Goal: Consume media (video, audio)

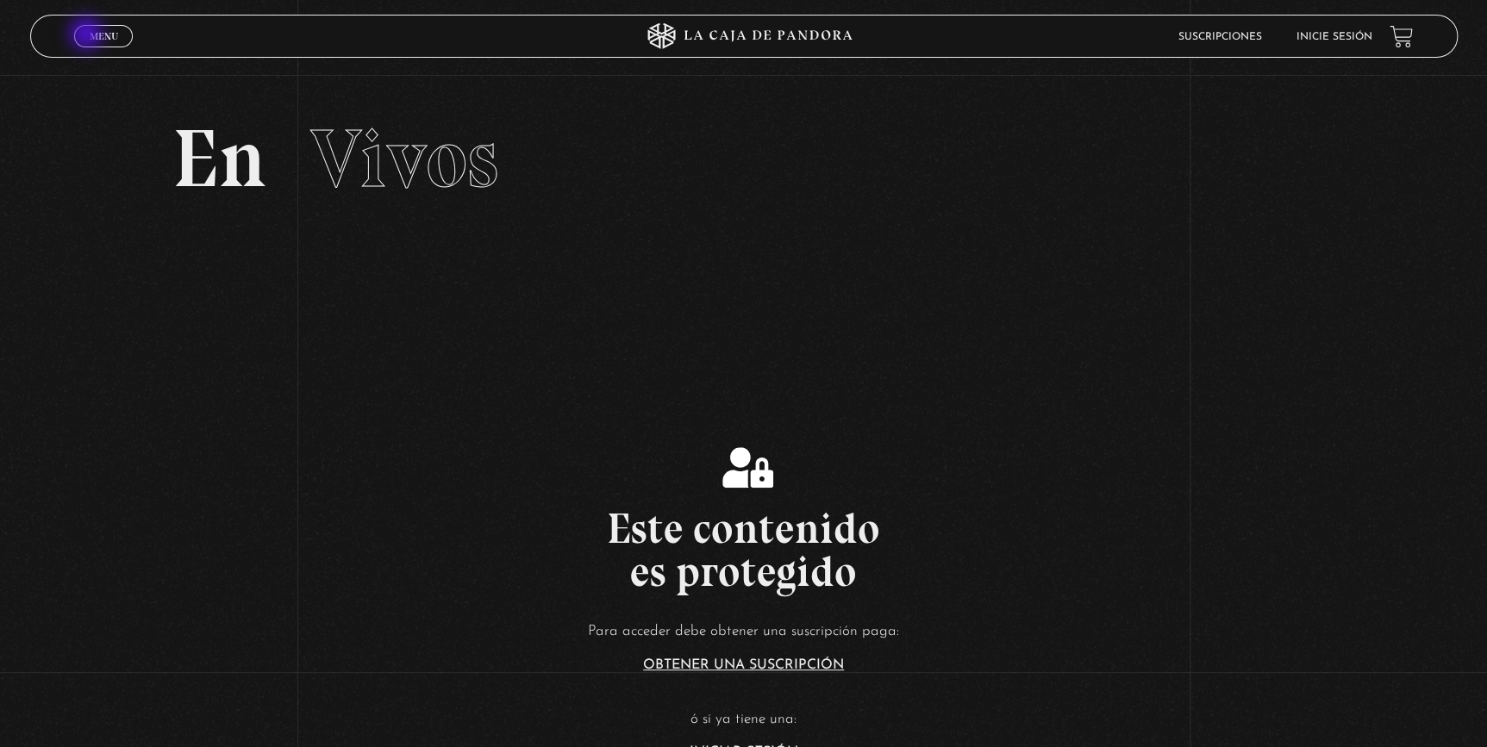
click at [90, 35] on span "Menu" at bounding box center [104, 36] width 28 height 10
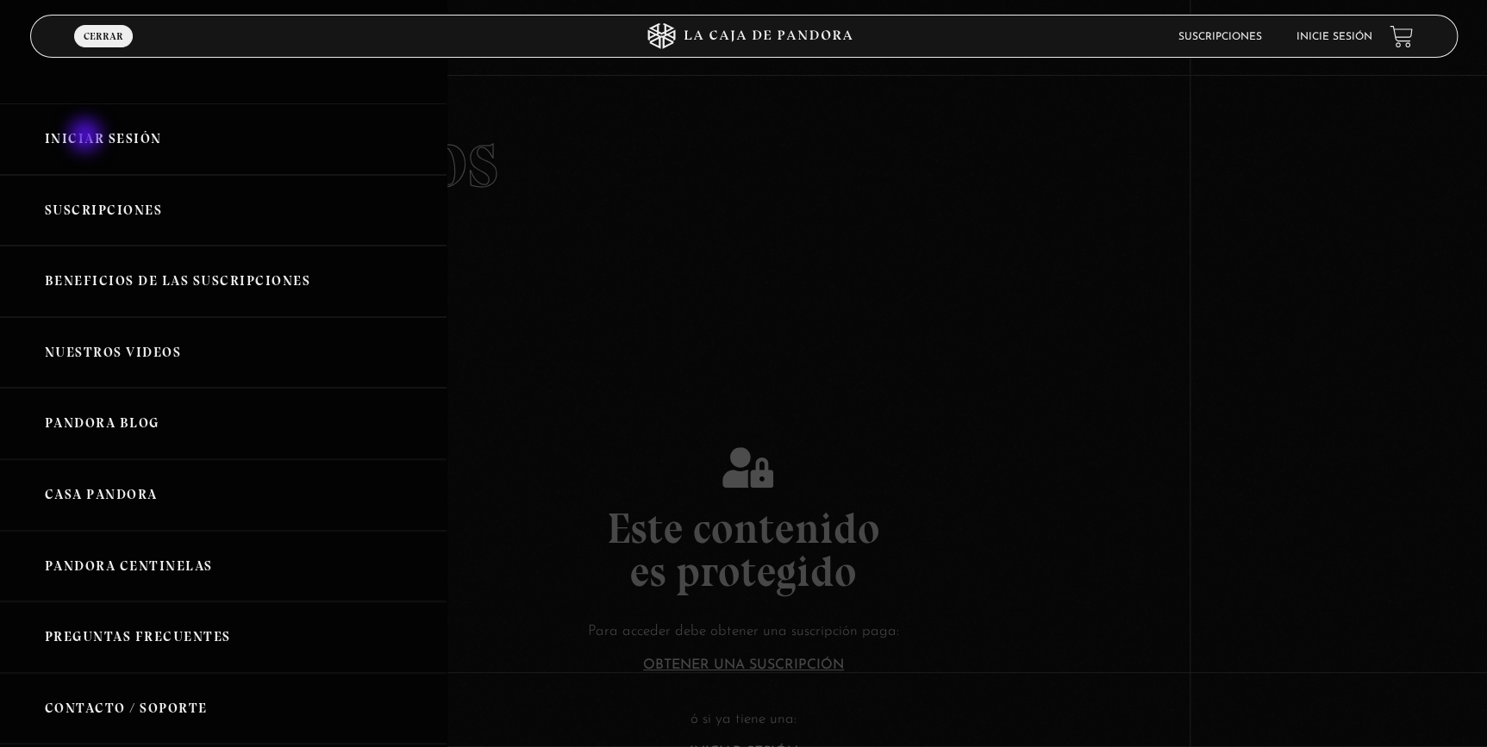
click at [87, 137] on link "Iniciar Sesión" at bounding box center [223, 139] width 447 height 72
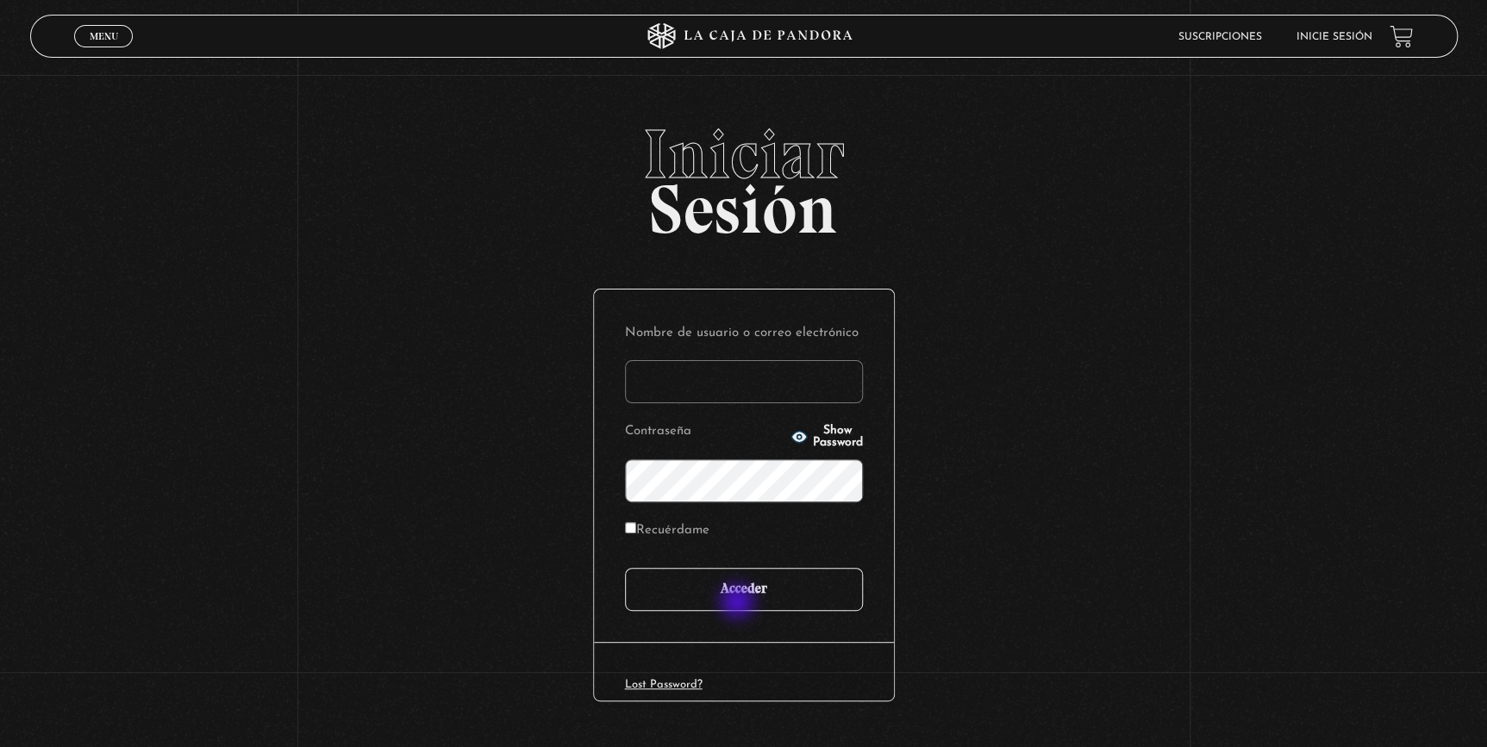
type input "[EMAIL_ADDRESS][DOMAIN_NAME]"
click at [739, 604] on input "Acceder" at bounding box center [744, 589] width 238 height 43
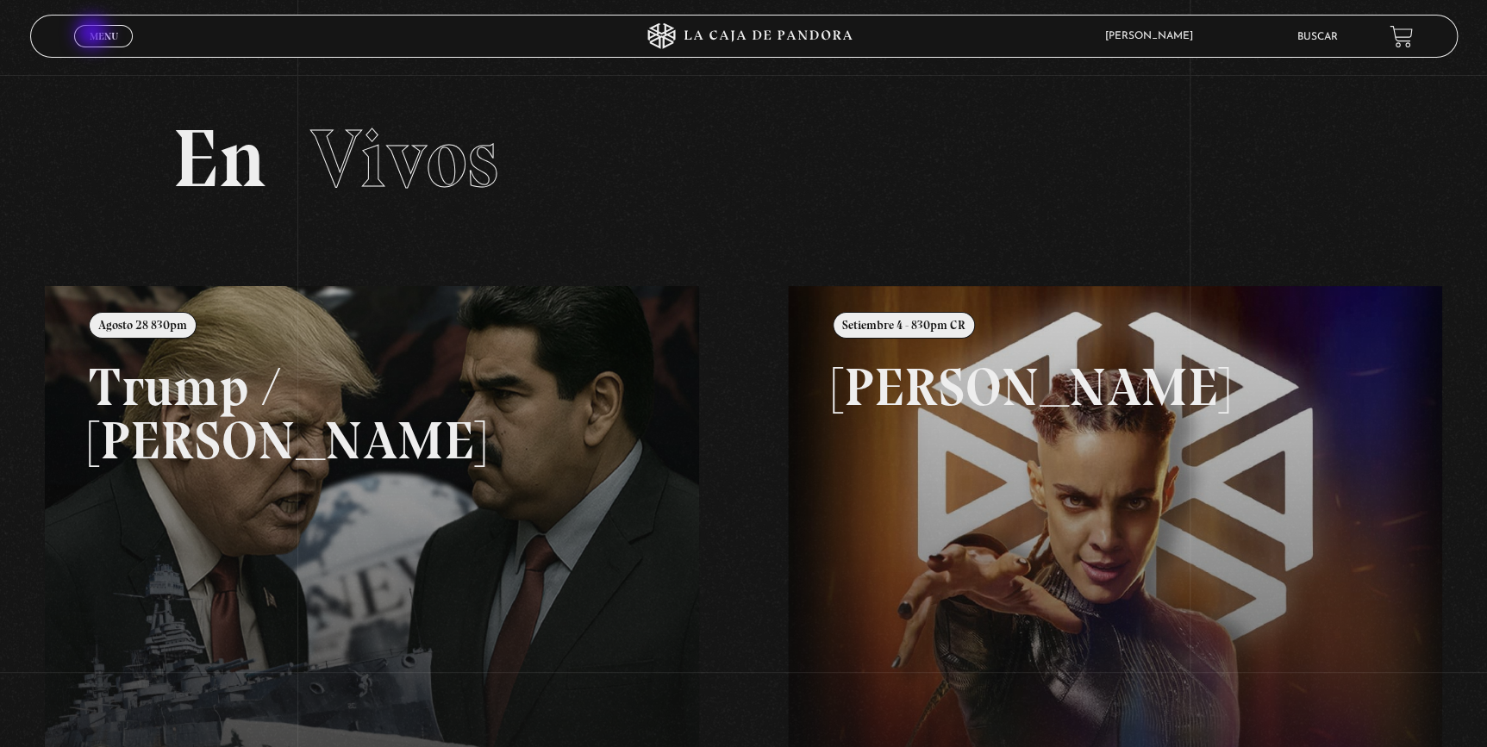
click at [95, 34] on span "Menu" at bounding box center [104, 36] width 28 height 10
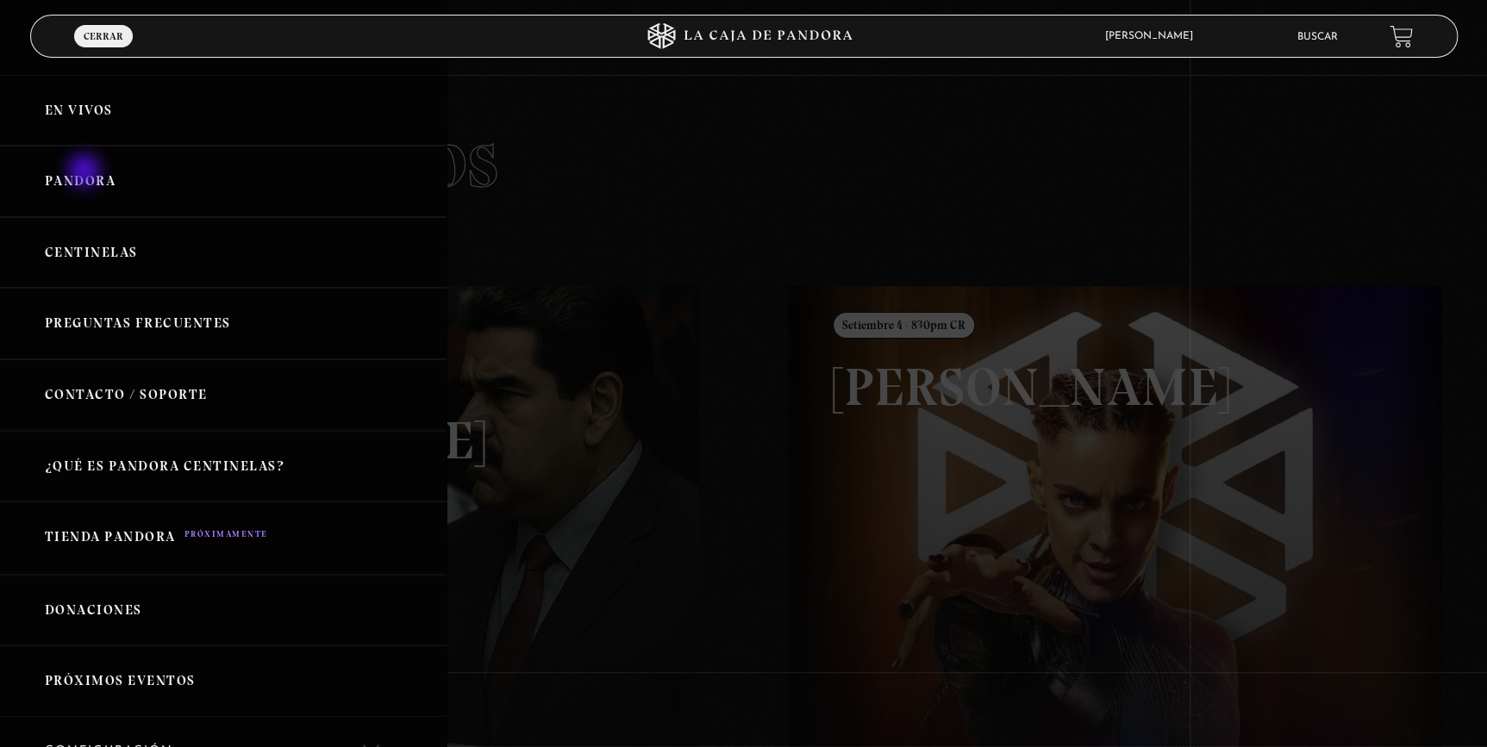
click at [86, 172] on link "Pandora" at bounding box center [223, 182] width 447 height 72
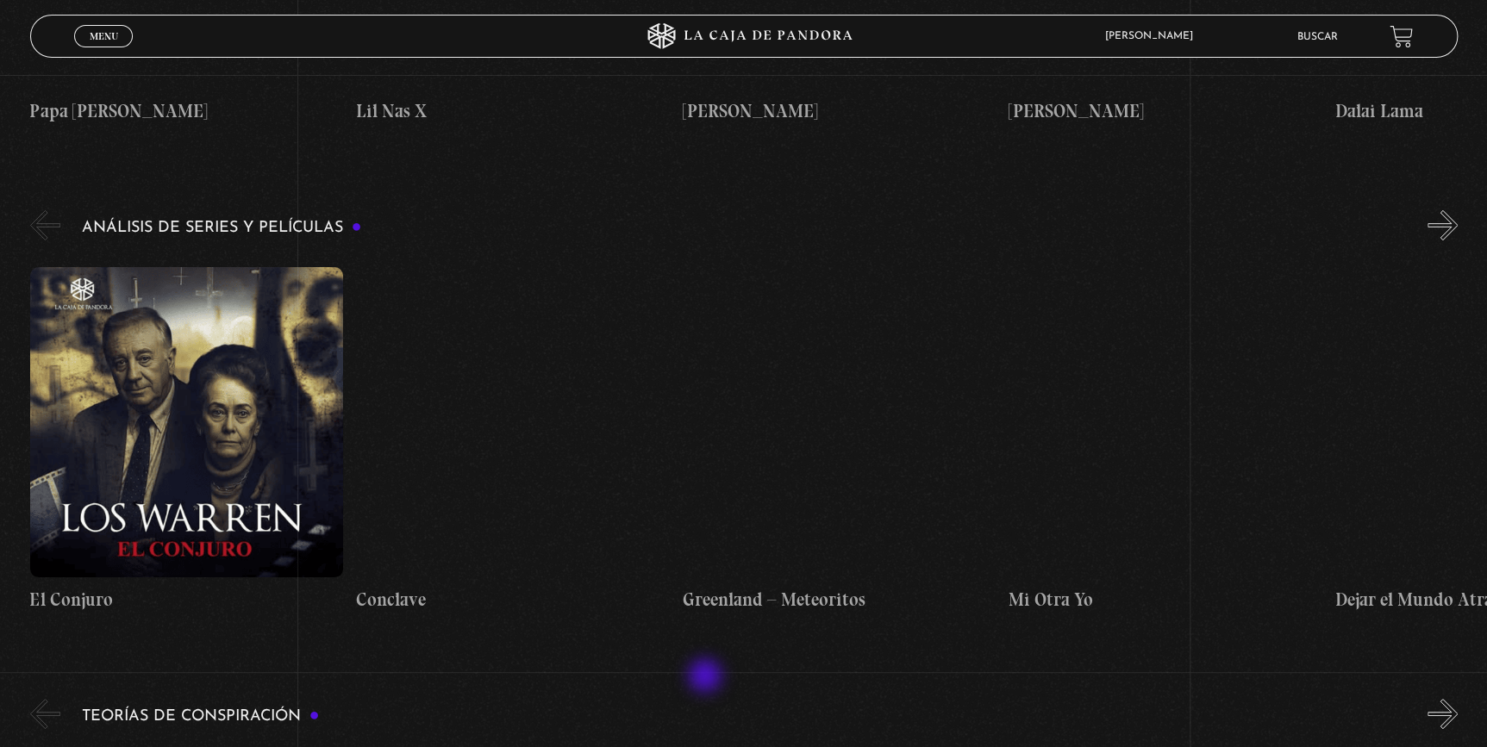
scroll to position [3056, 0]
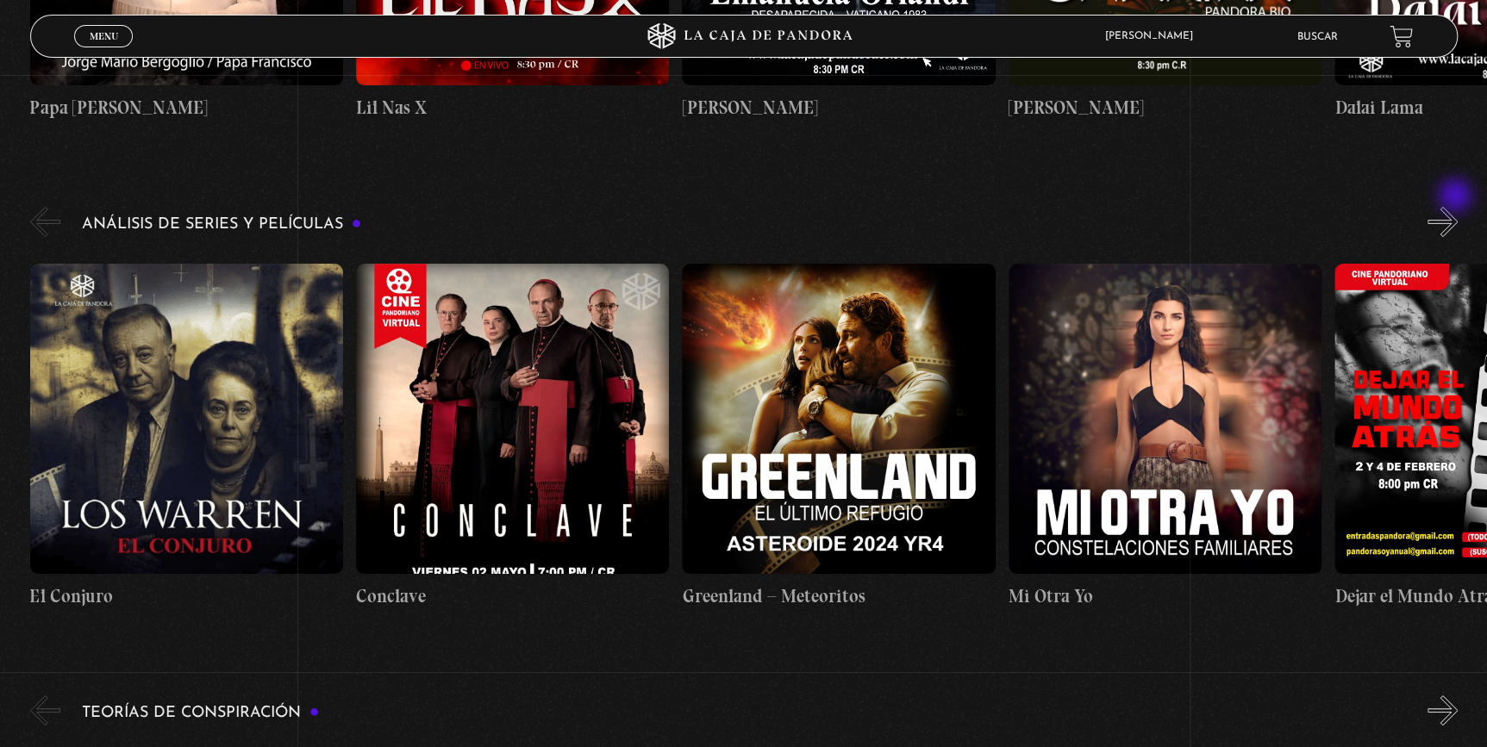
click at [1457, 207] on button "»" at bounding box center [1443, 222] width 30 height 30
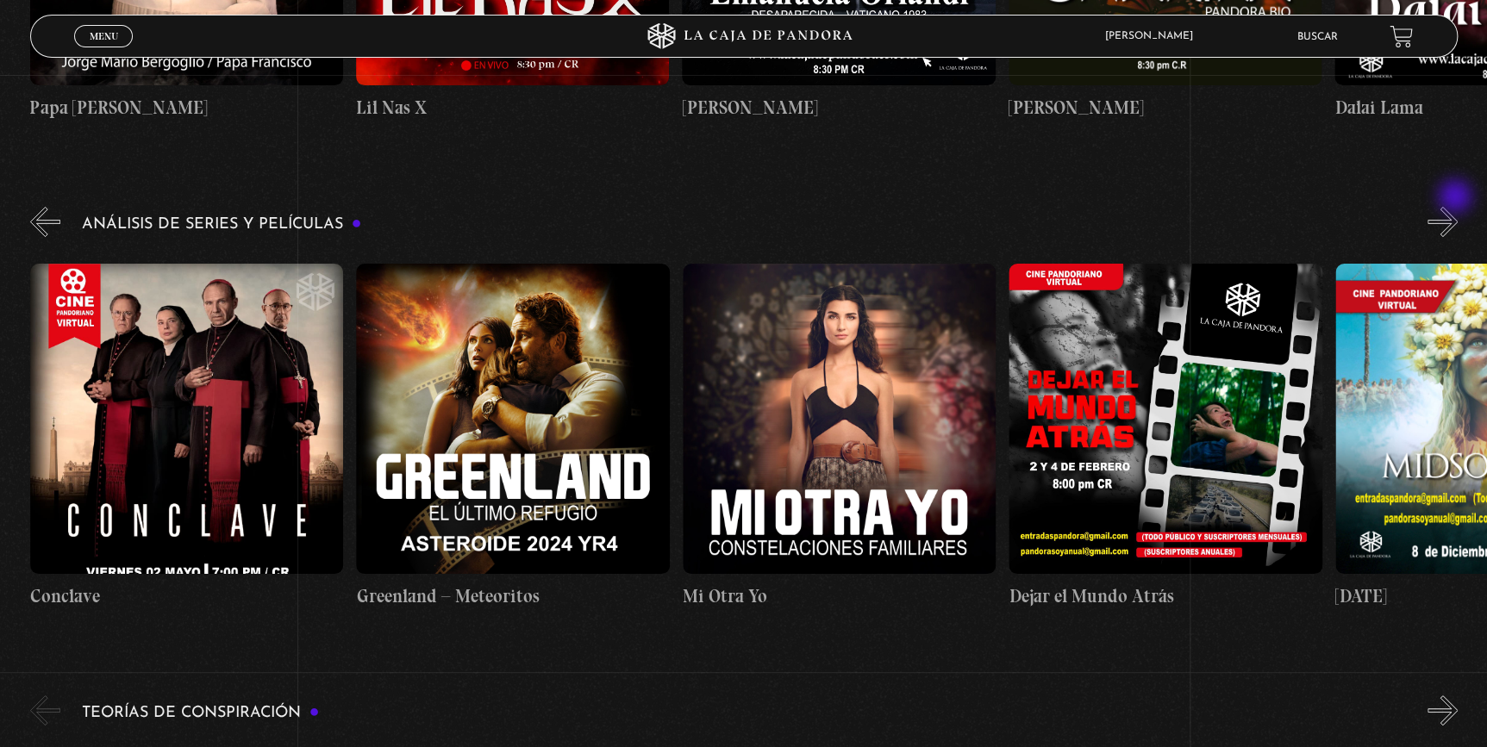
click at [1457, 207] on button "»" at bounding box center [1443, 222] width 30 height 30
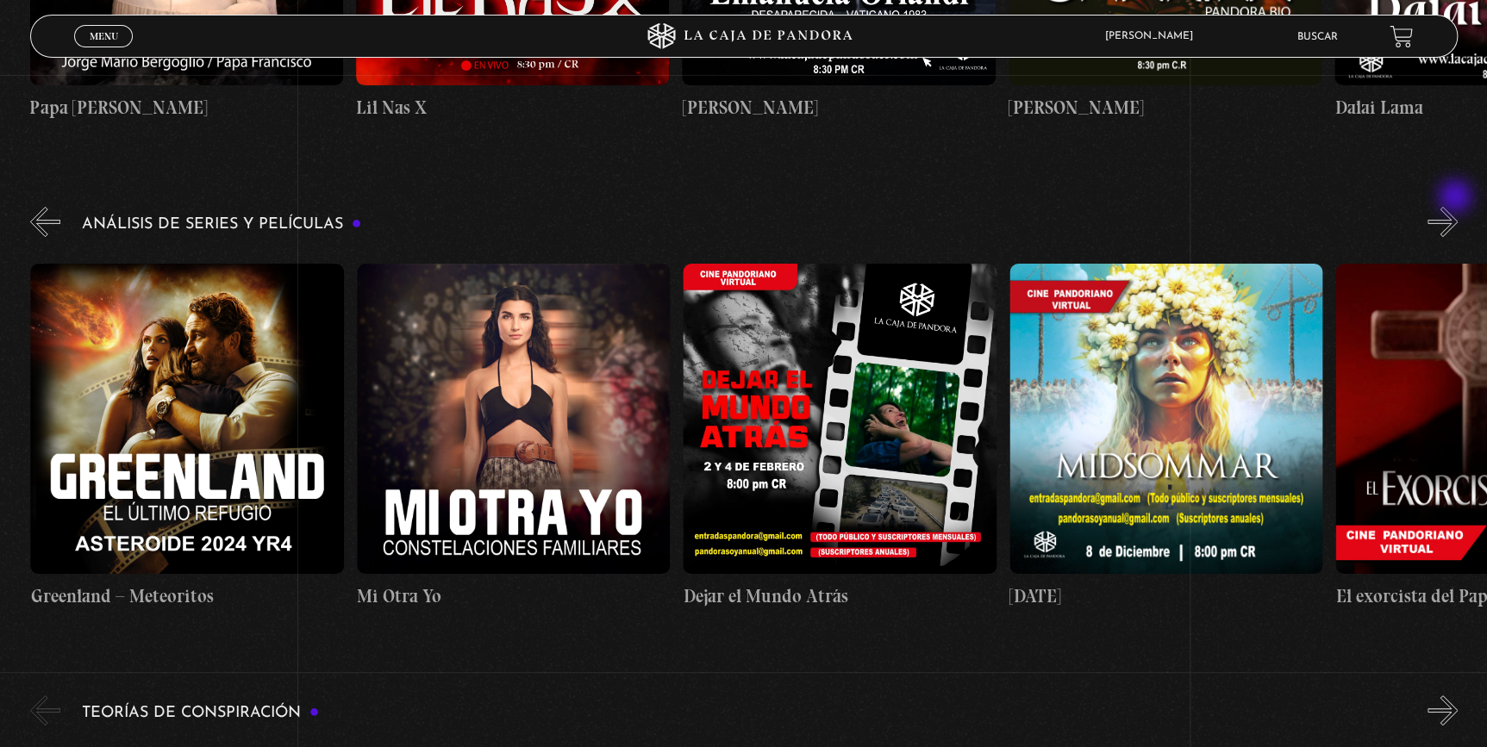
click at [1457, 207] on button "»" at bounding box center [1443, 222] width 30 height 30
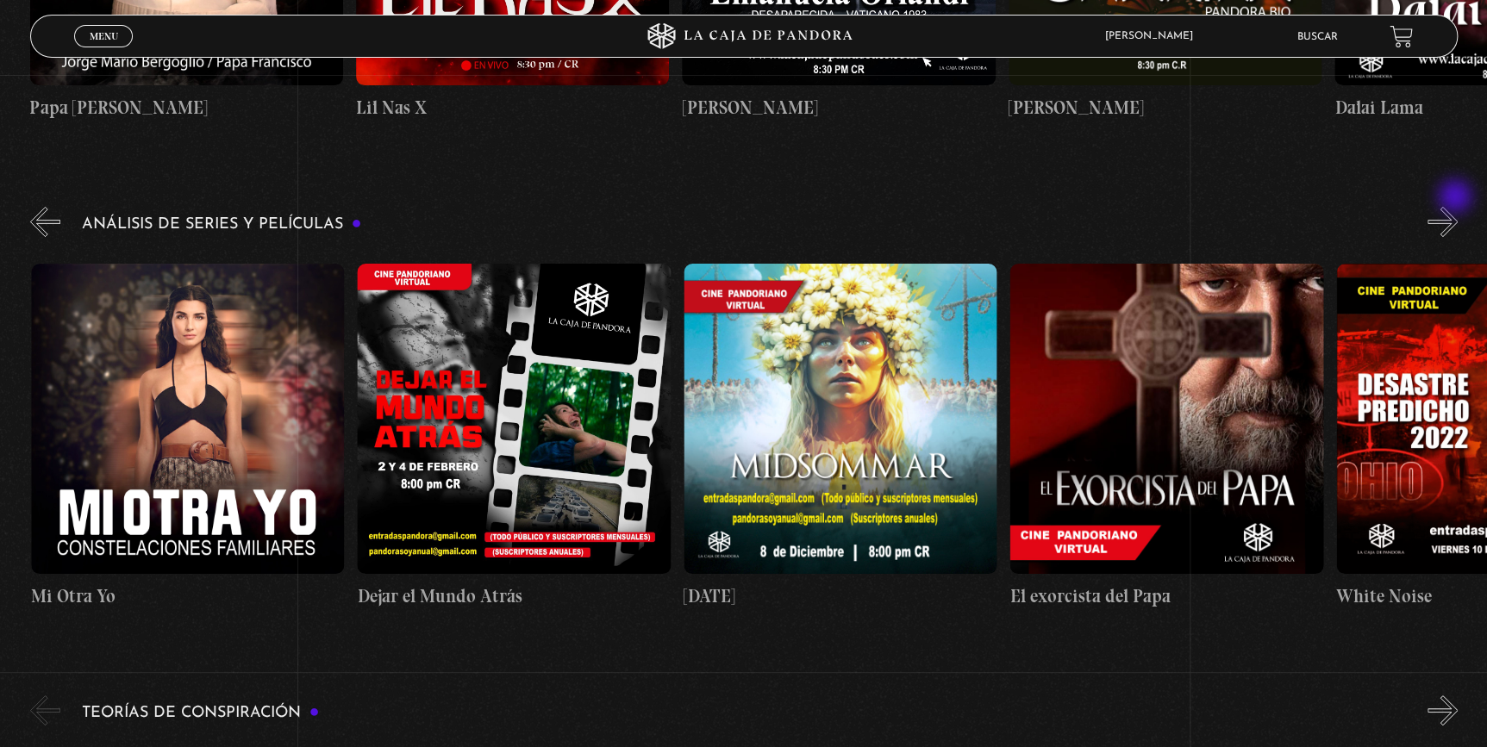
click at [1457, 207] on button "»" at bounding box center [1443, 222] width 30 height 30
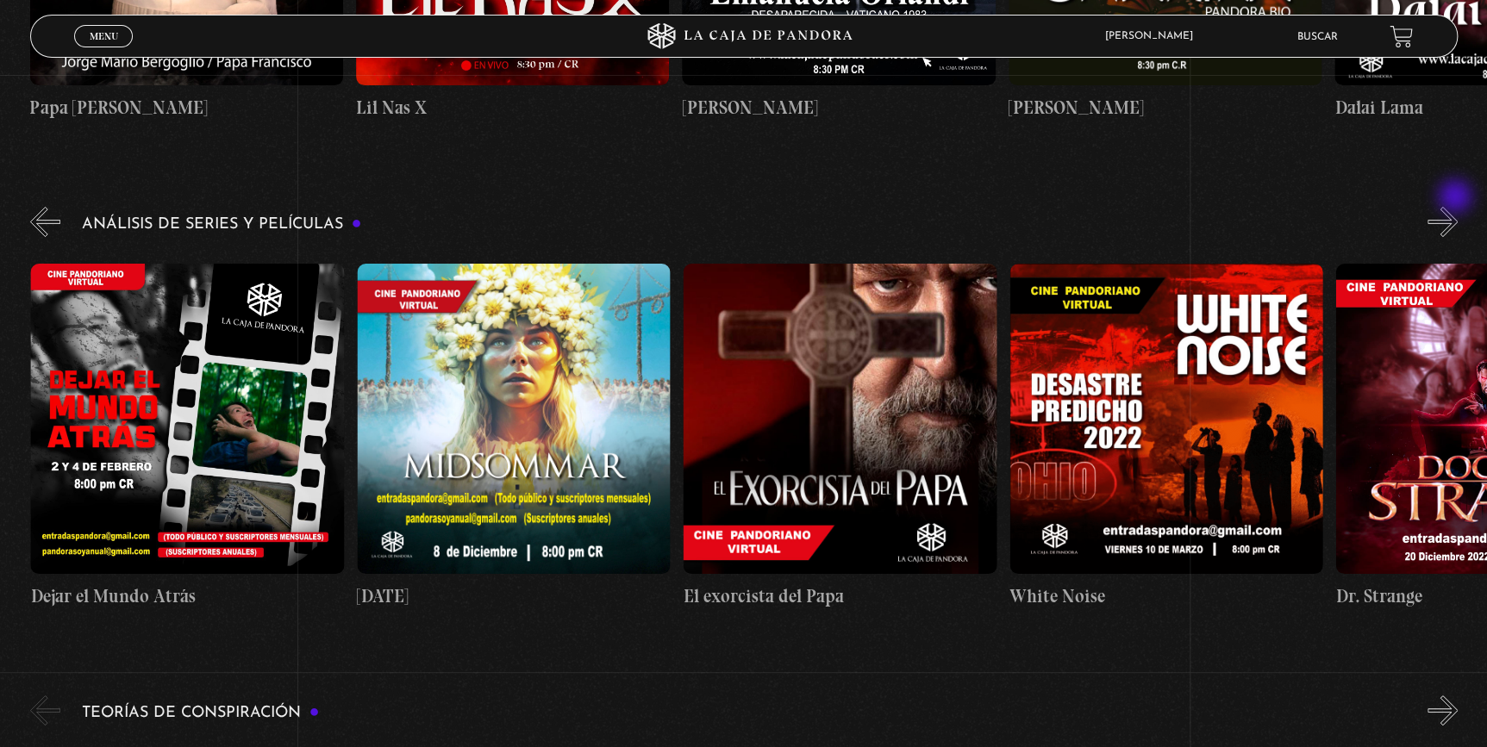
click at [1457, 207] on button "»" at bounding box center [1443, 222] width 30 height 30
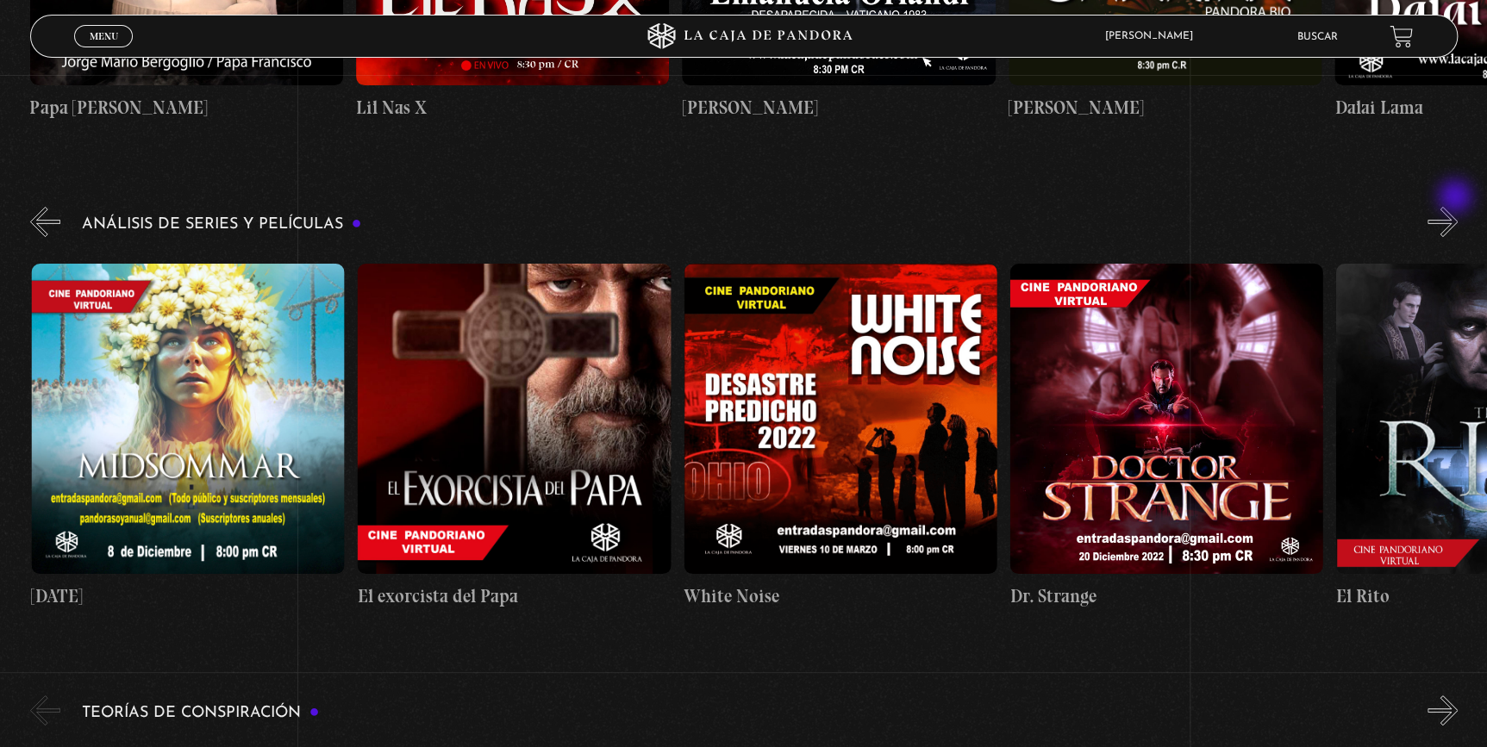
click at [1457, 207] on button "»" at bounding box center [1443, 222] width 30 height 30
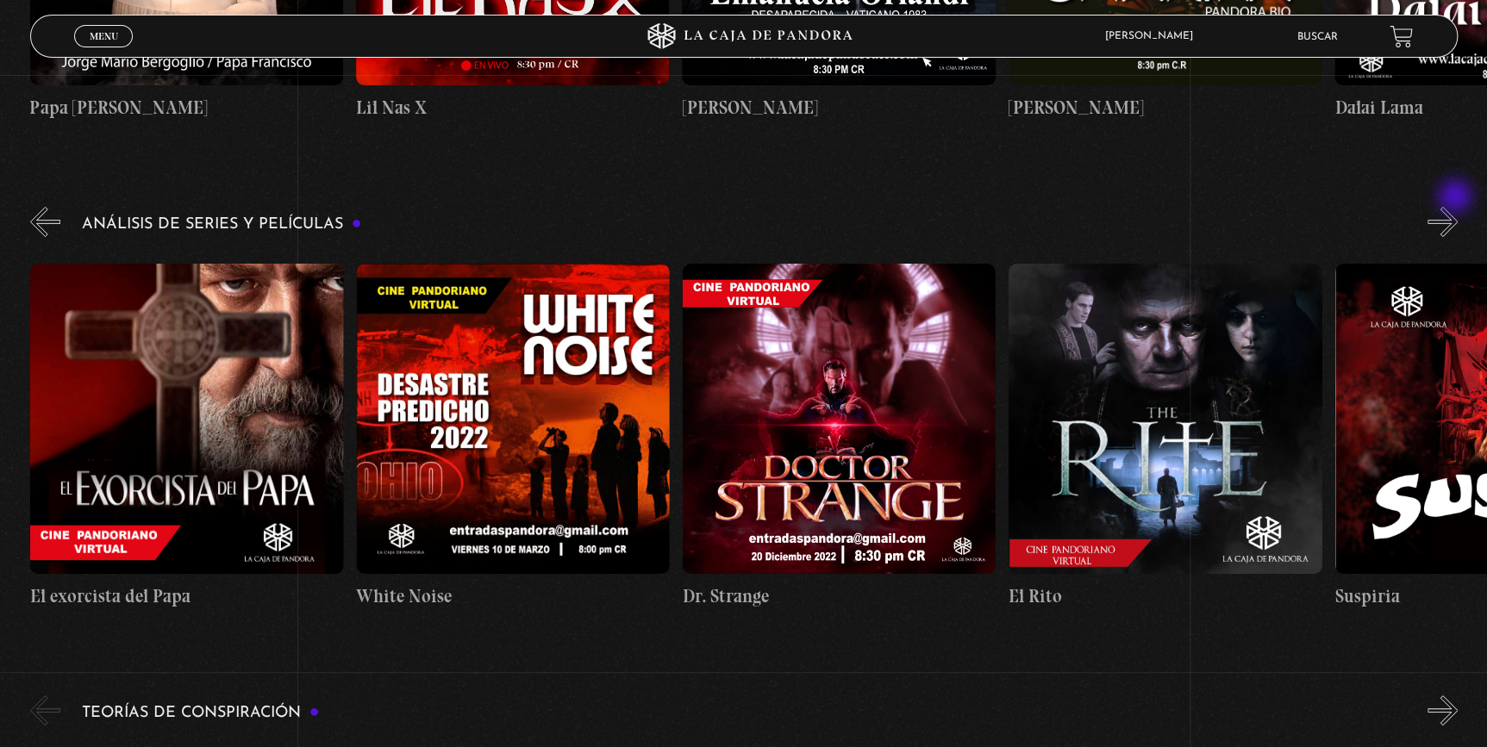
click at [1457, 207] on button "»" at bounding box center [1443, 222] width 30 height 30
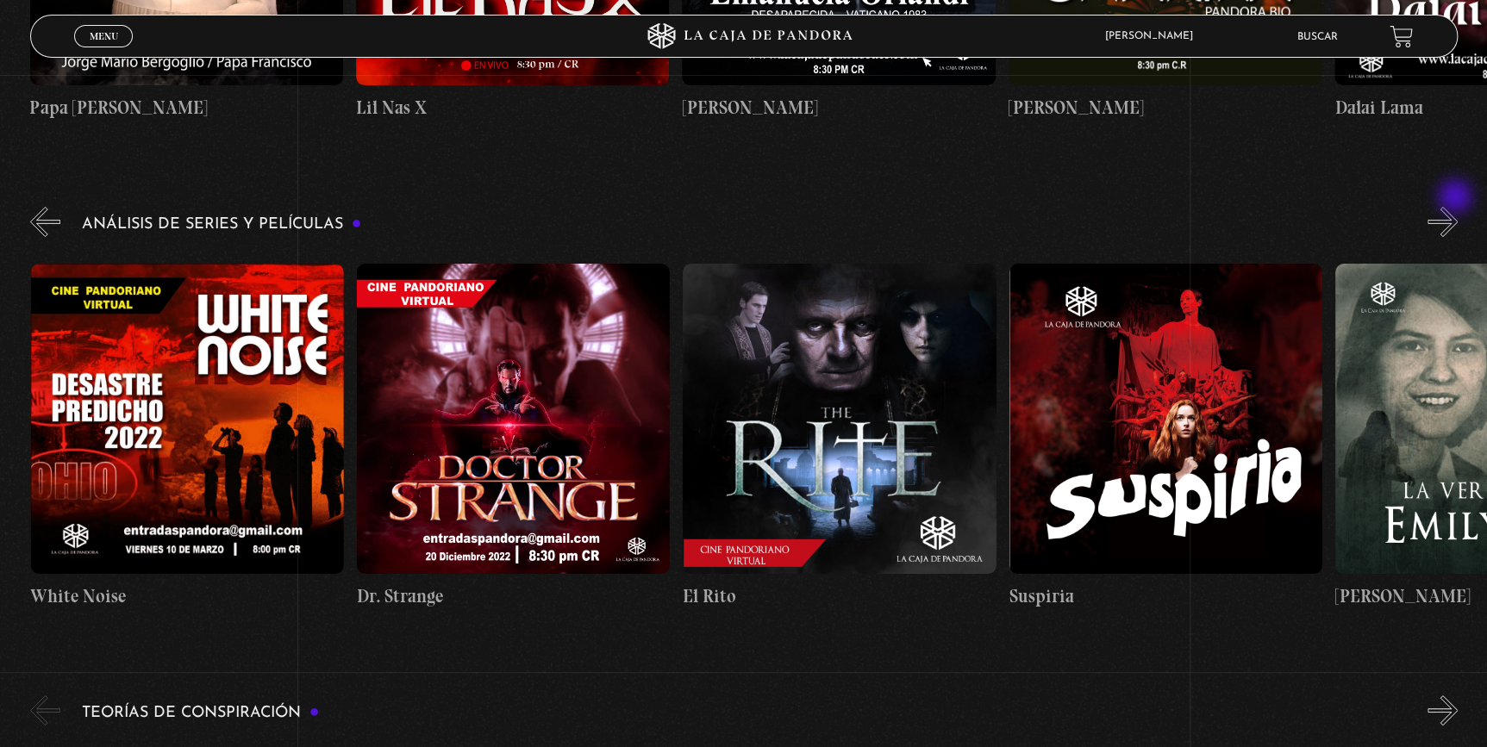
click at [1457, 207] on button "»" at bounding box center [1443, 222] width 30 height 30
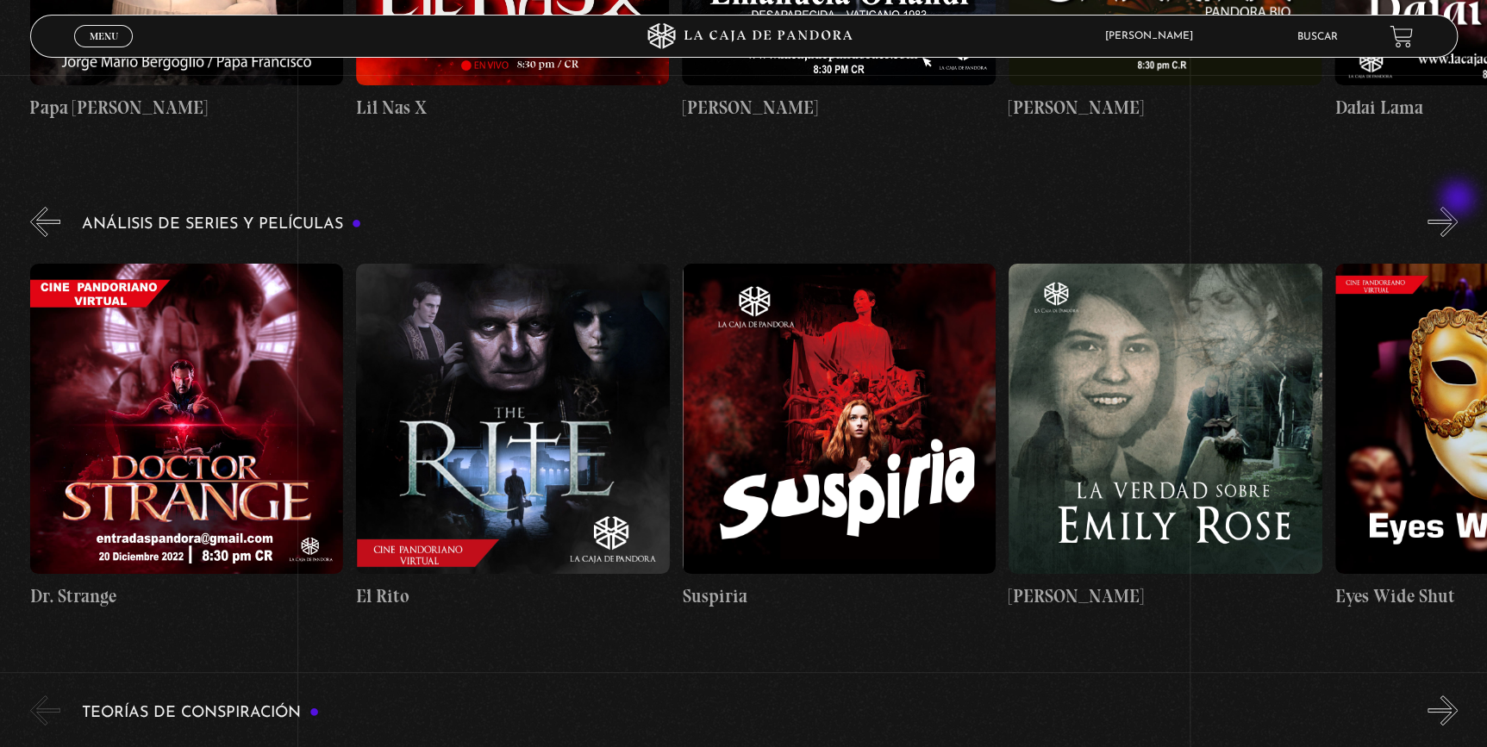
click at [1458, 207] on button "»" at bounding box center [1443, 222] width 30 height 30
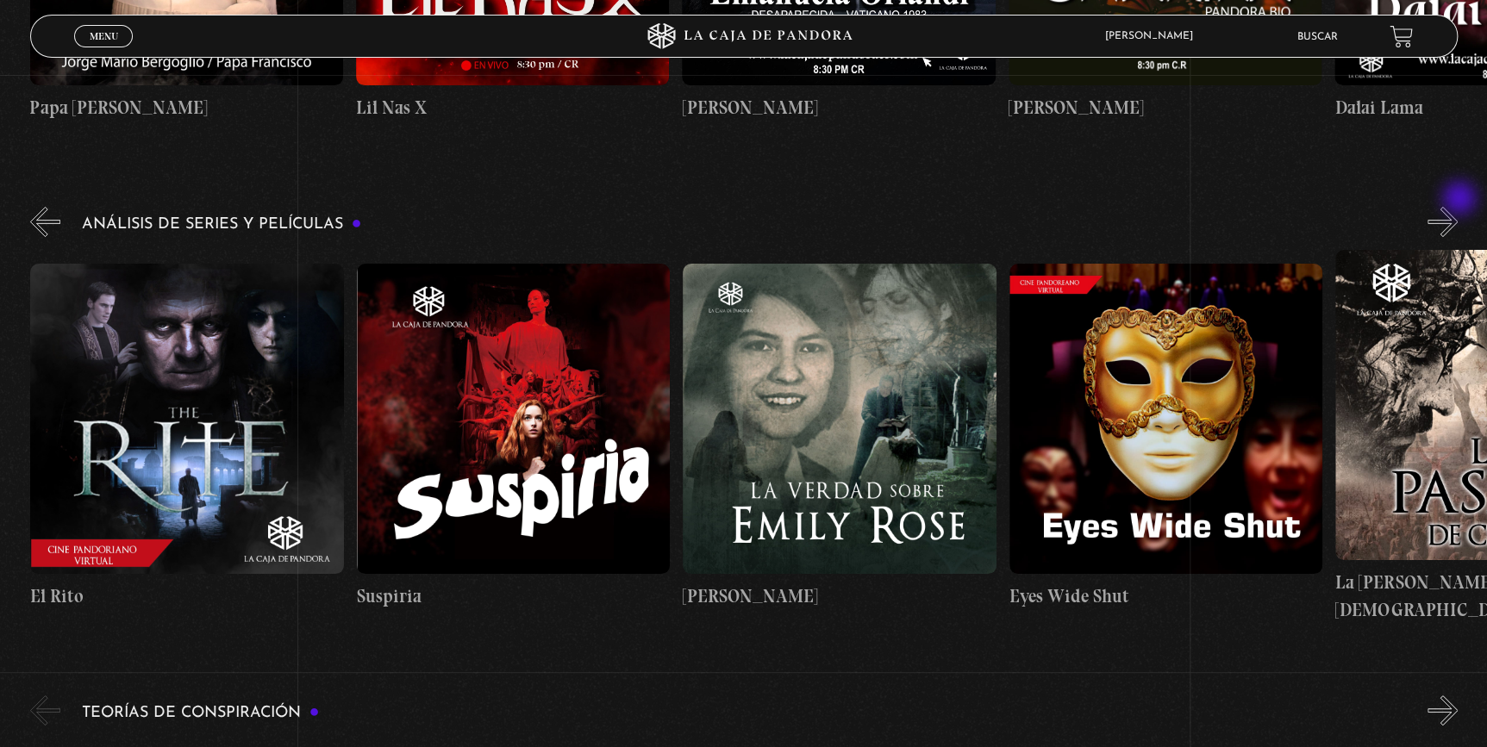
click at [1458, 207] on button "»" at bounding box center [1443, 222] width 30 height 30
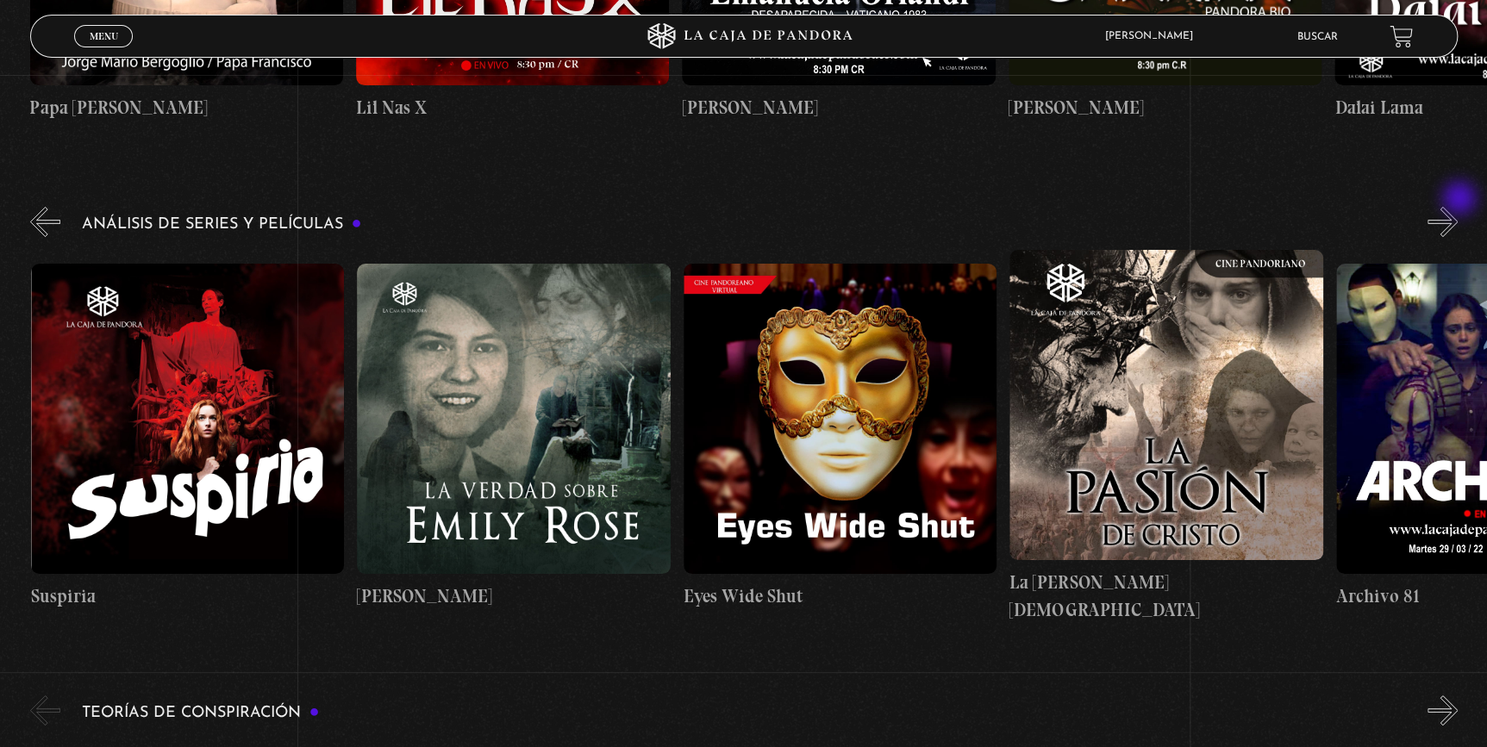
click at [1458, 207] on button "»" at bounding box center [1443, 222] width 30 height 30
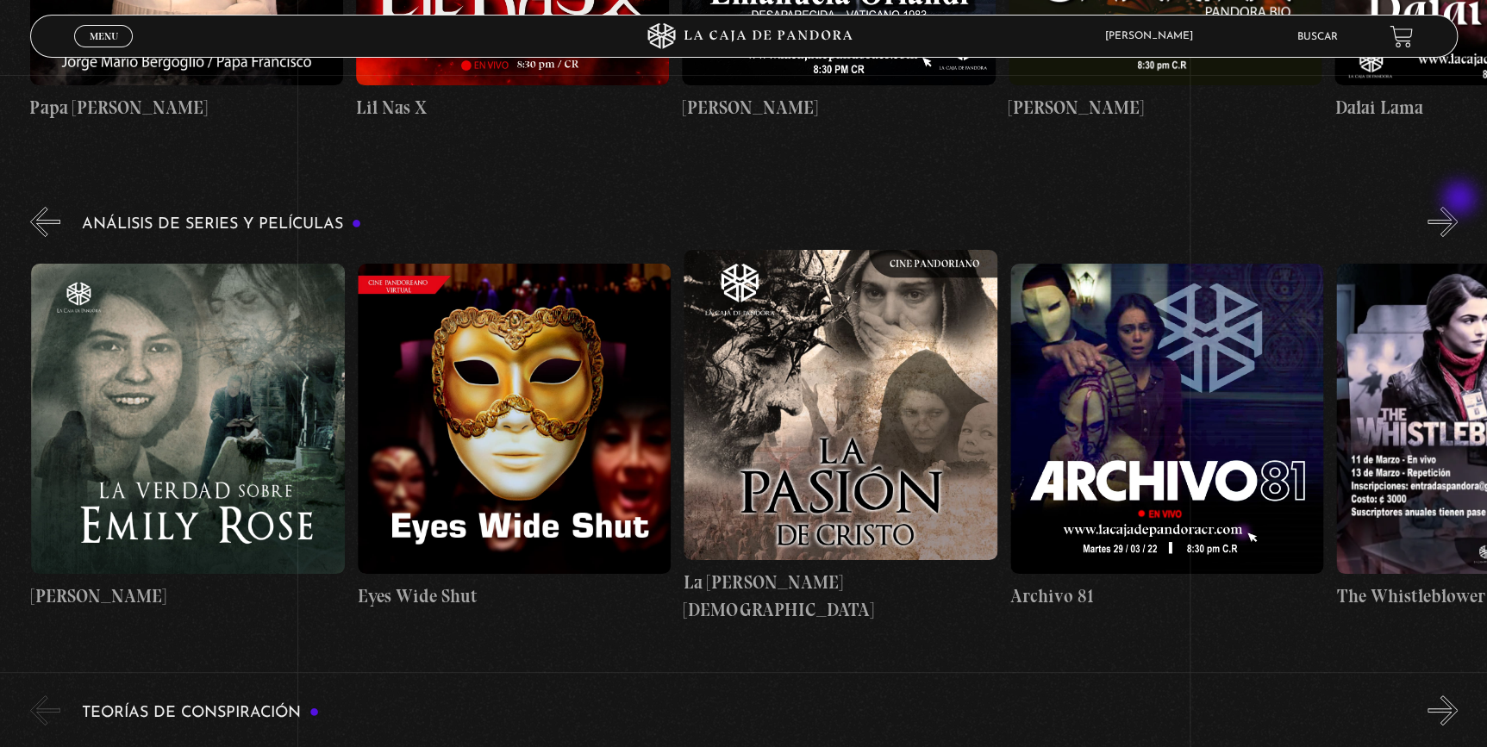
scroll to position [0, 3588]
click at [1458, 207] on button "»" at bounding box center [1443, 222] width 30 height 30
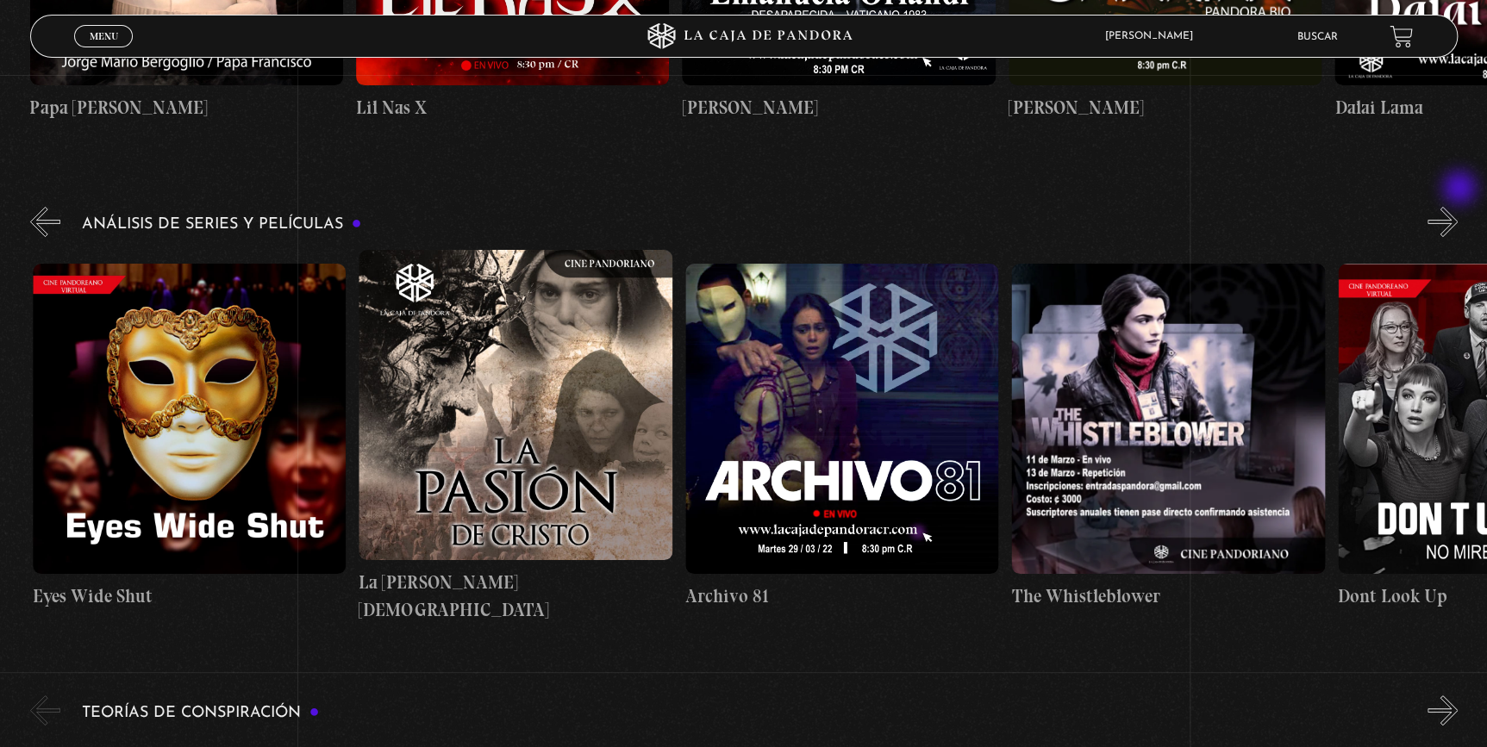
scroll to position [0, 3914]
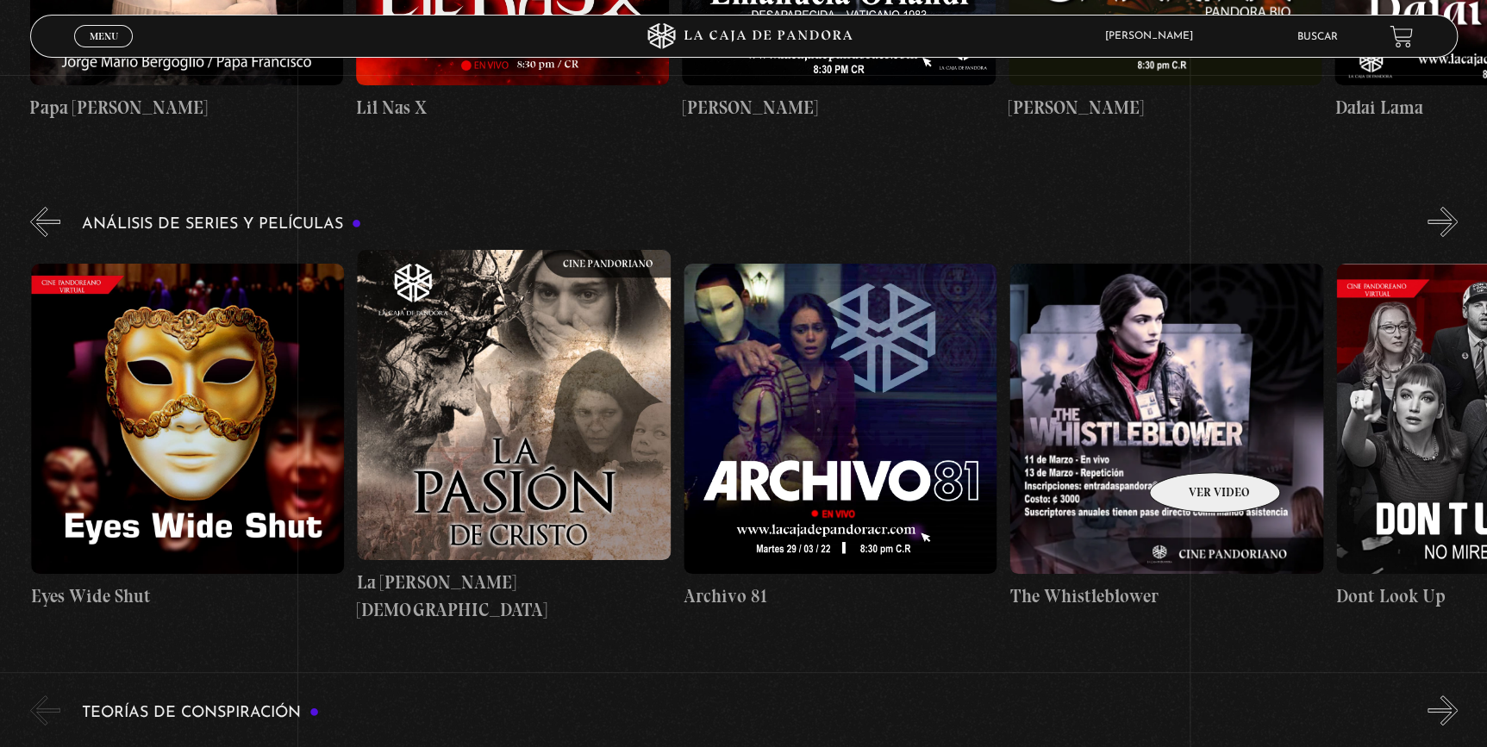
click at [1192, 447] on figure at bounding box center [1166, 419] width 313 height 310
click at [1161, 392] on figure at bounding box center [1166, 419] width 313 height 310
